Goal: Transaction & Acquisition: Purchase product/service

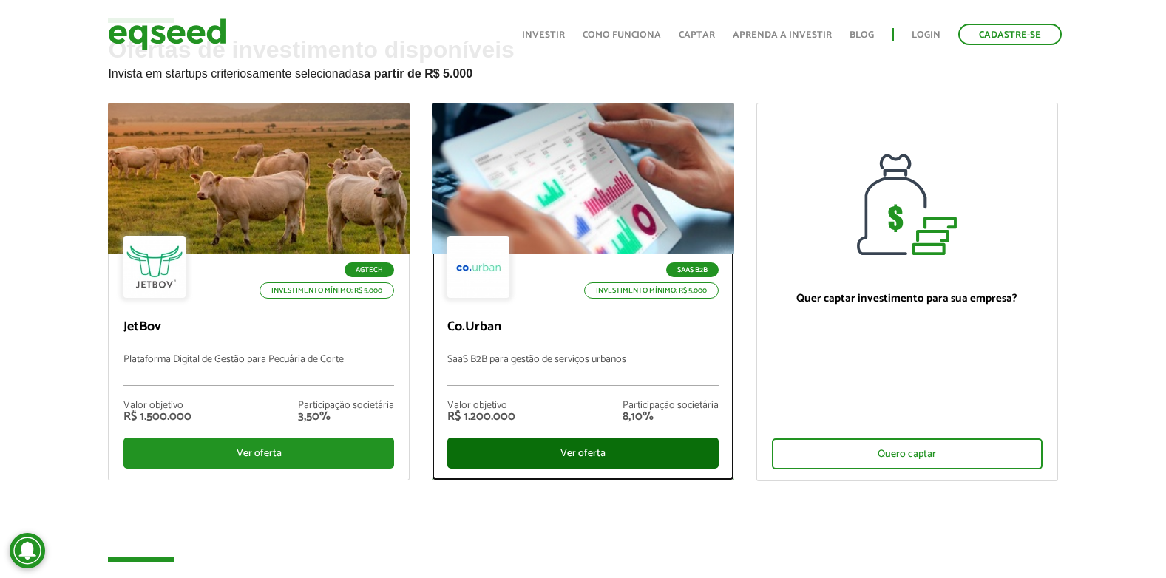
click at [586, 443] on div "Ver oferta" at bounding box center [582, 453] width 271 height 31
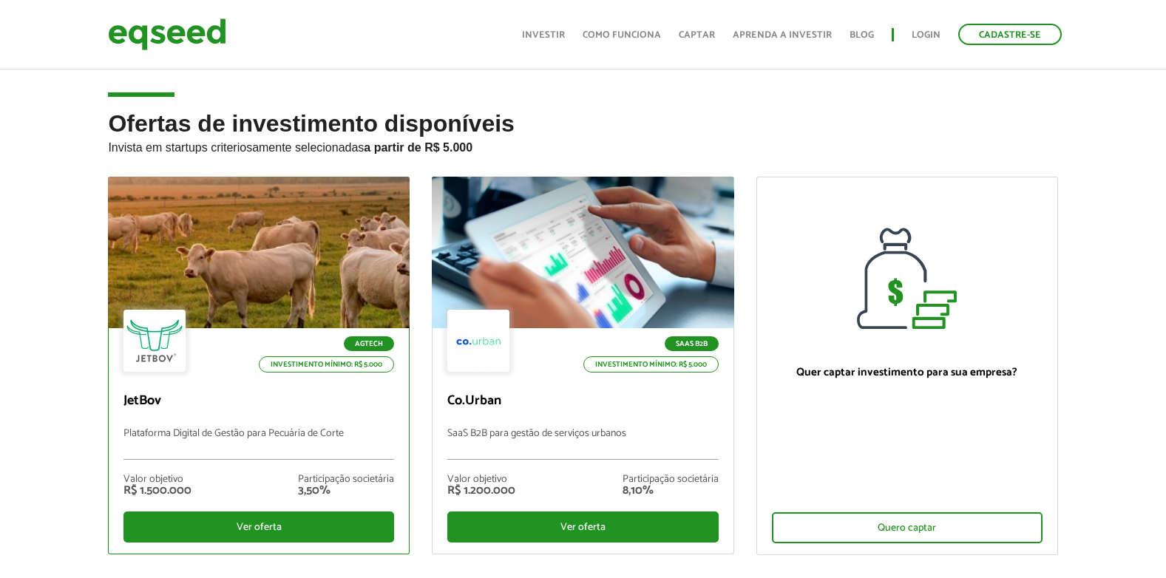
scroll to position [74, 0]
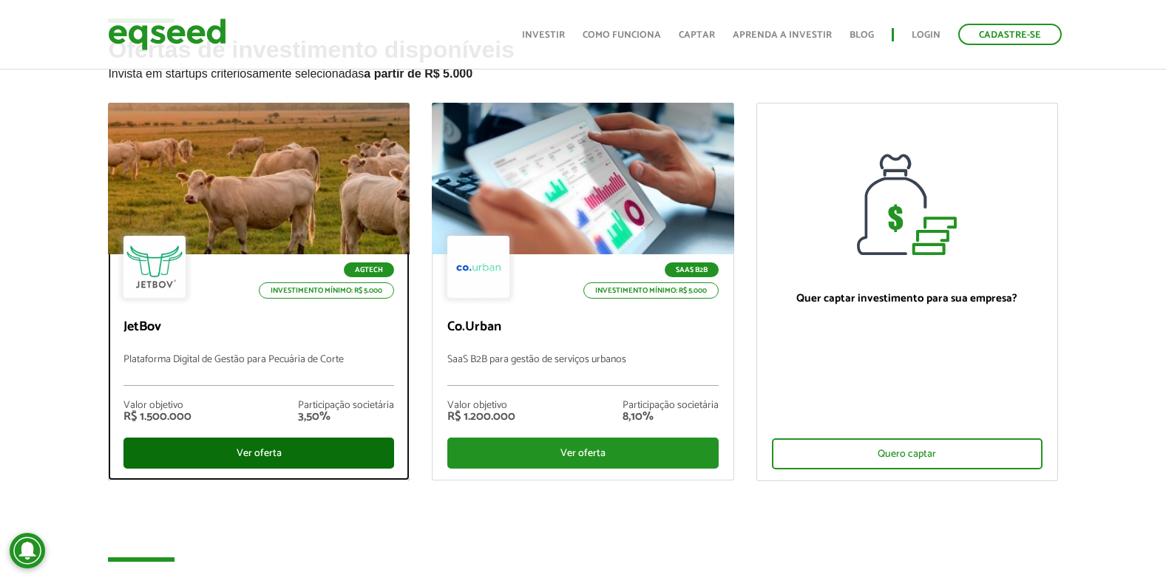
click at [240, 448] on div "Ver oferta" at bounding box center [258, 453] width 271 height 31
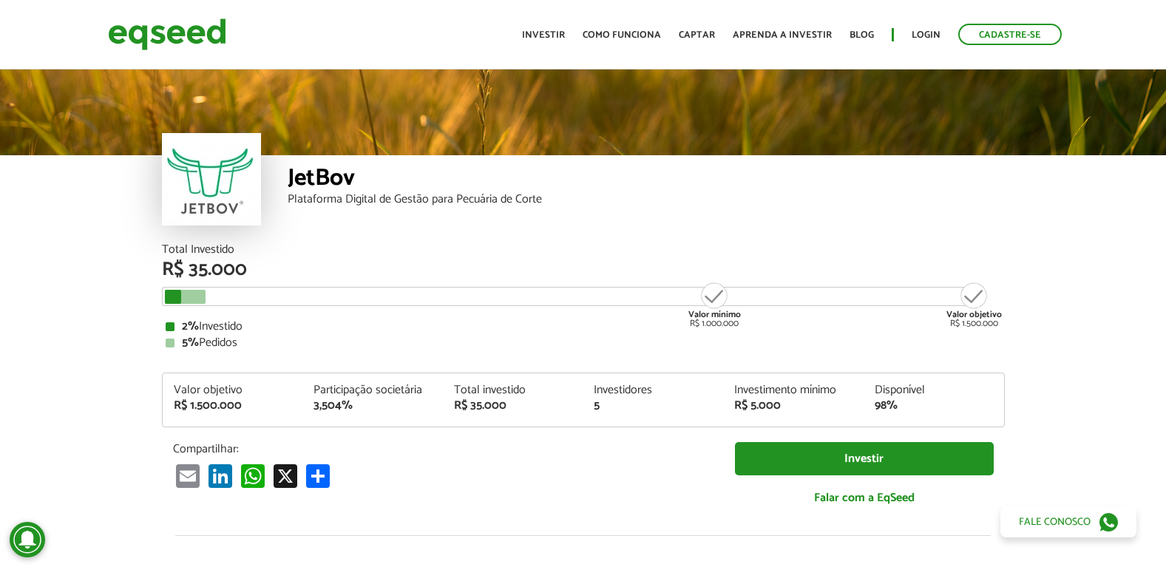
scroll to position [1766, 0]
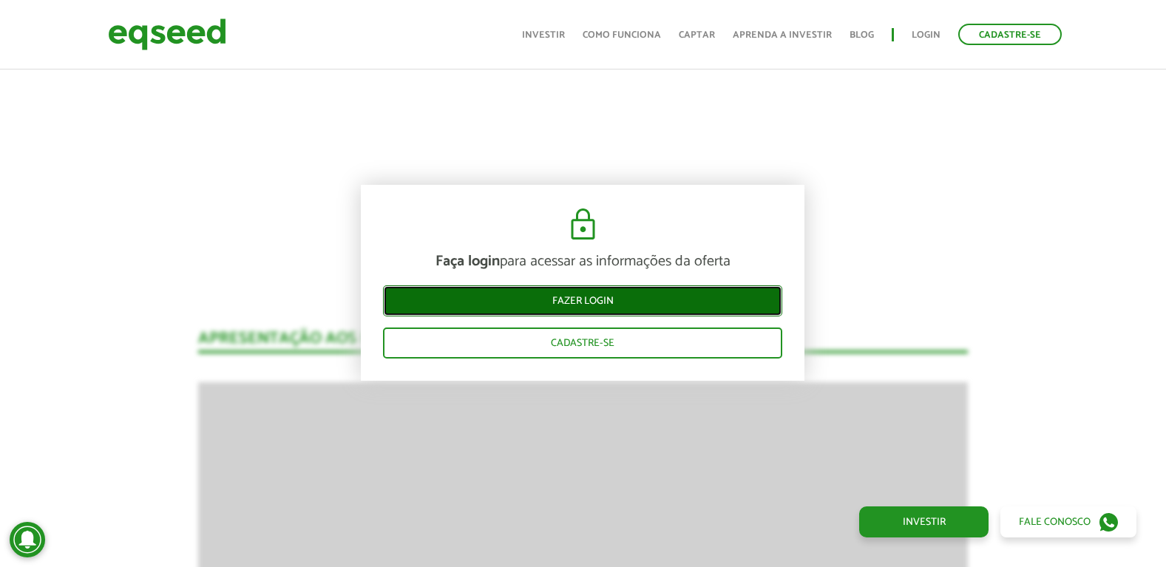
click at [573, 294] on link "Fazer login" at bounding box center [582, 300] width 399 height 31
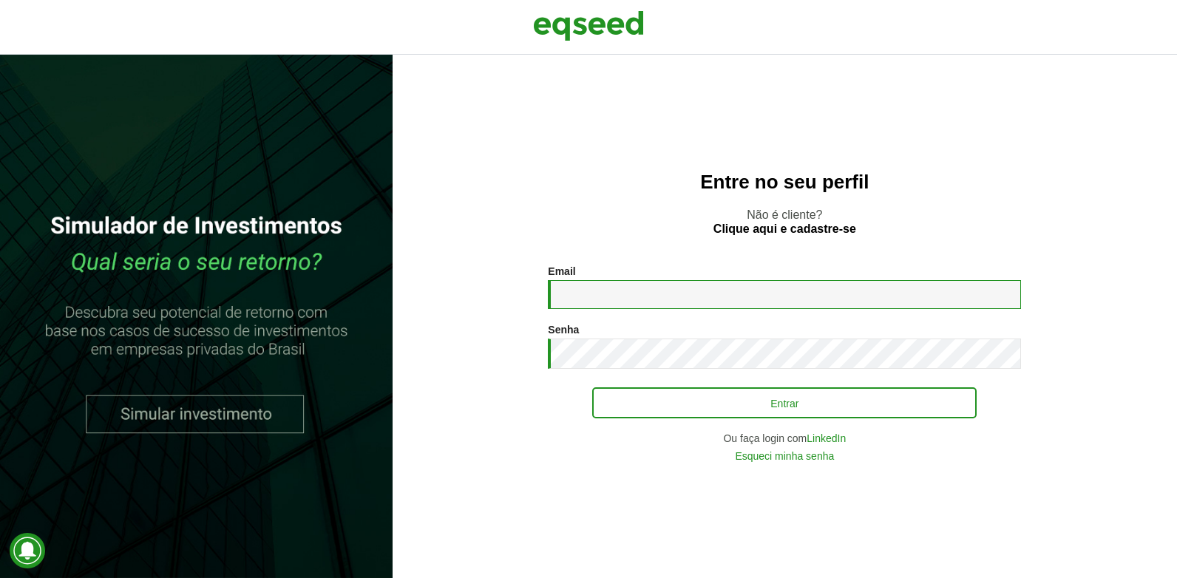
type input "**********"
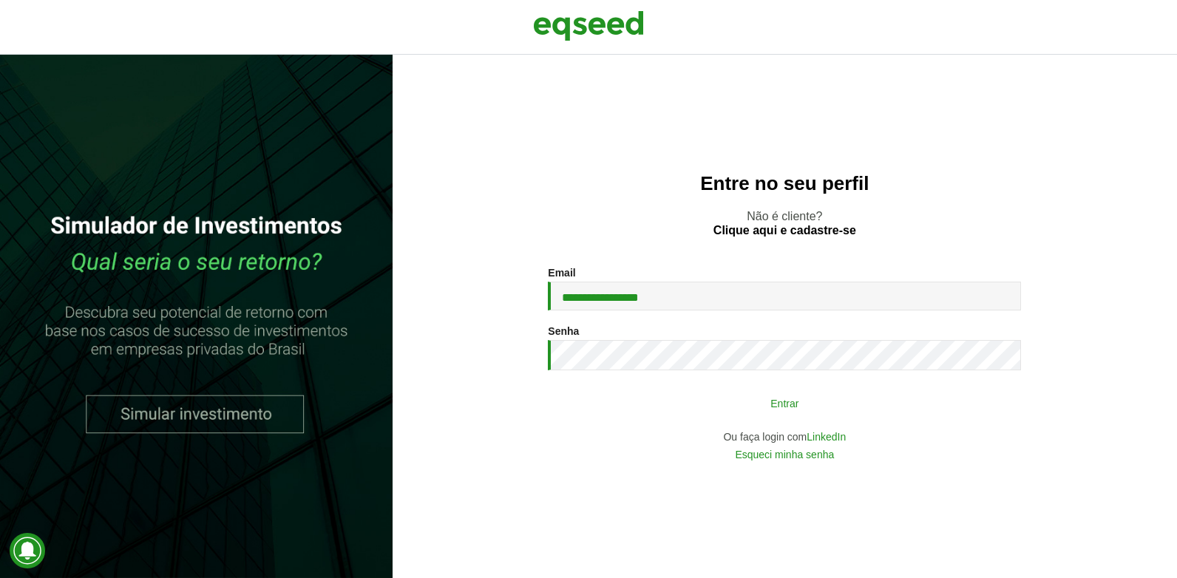
click at [775, 405] on button "Entrar" at bounding box center [784, 403] width 384 height 28
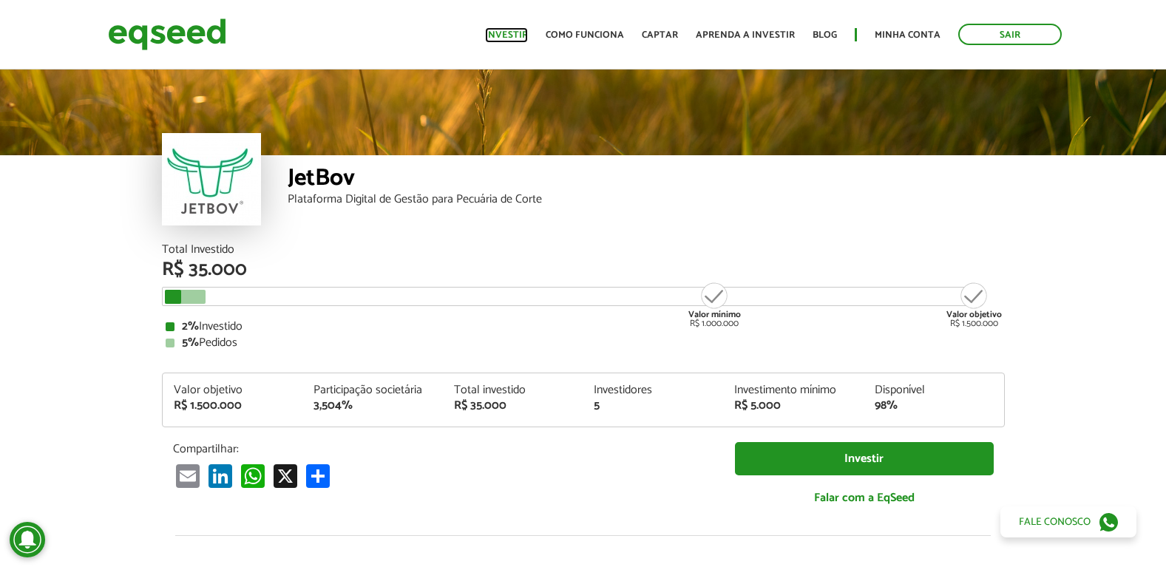
click at [517, 30] on link "Investir" at bounding box center [506, 35] width 43 height 10
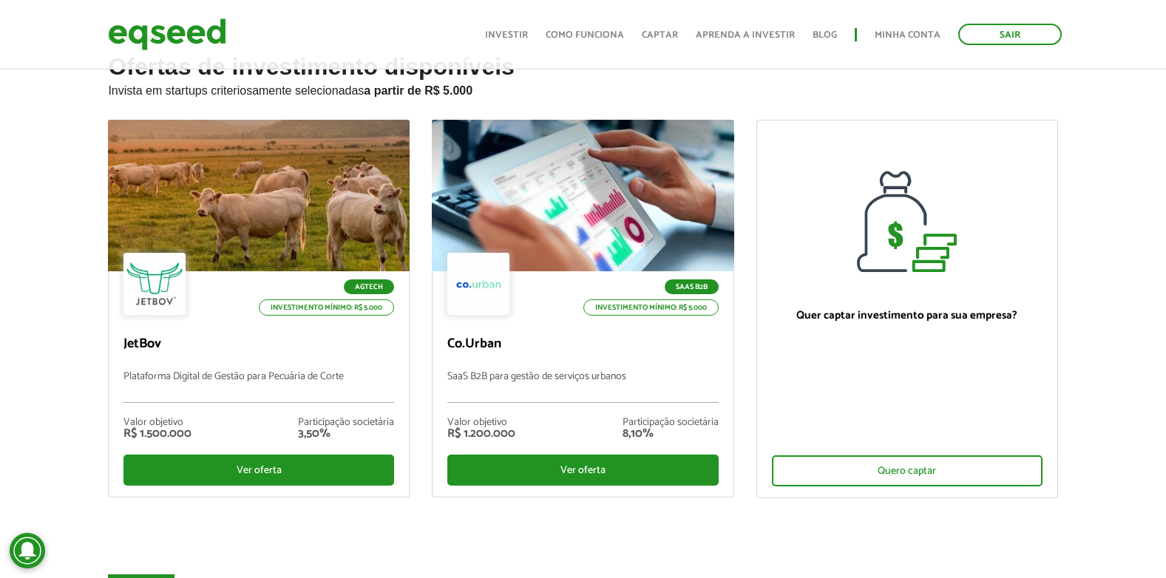
scroll to position [74, 0]
